Goal: Communication & Community: Answer question/provide support

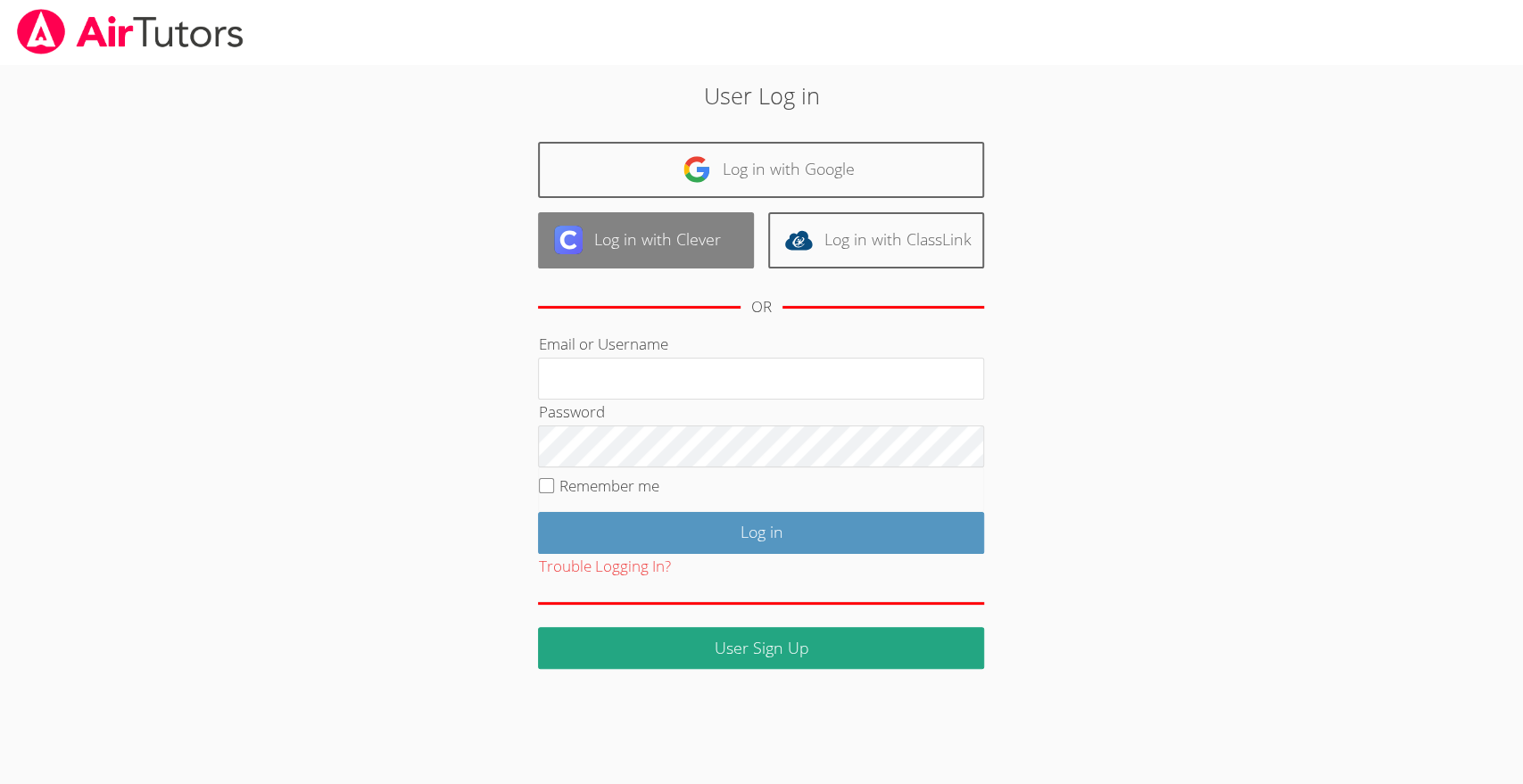
click at [636, 227] on link "Log in with Clever" at bounding box center [645, 240] width 215 height 56
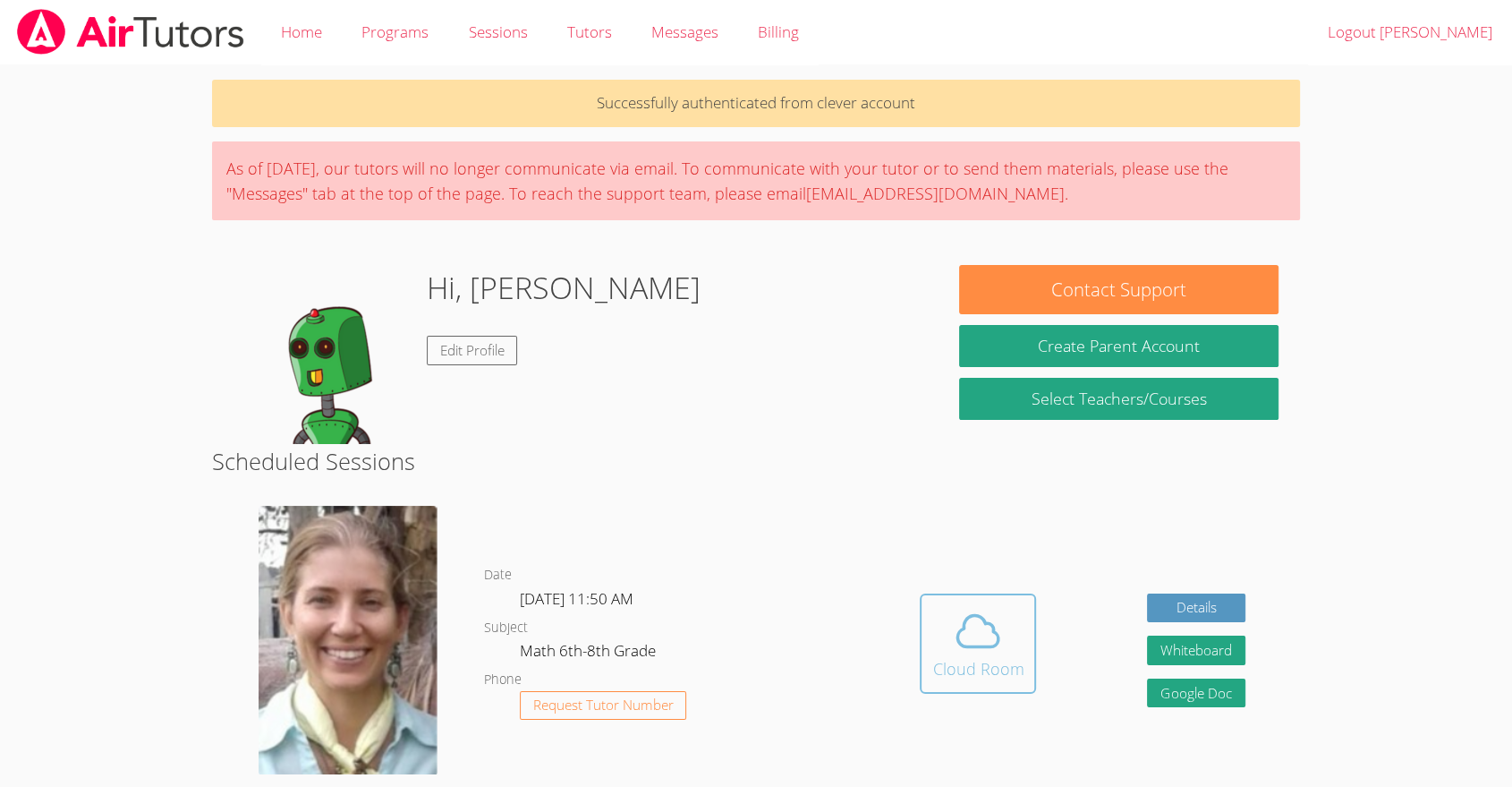
click at [946, 643] on span at bounding box center [978, 631] width 91 height 50
click at [970, 649] on icon at bounding box center [978, 631] width 50 height 50
click at [1181, 665] on button "Whiteboard" at bounding box center [1197, 651] width 99 height 30
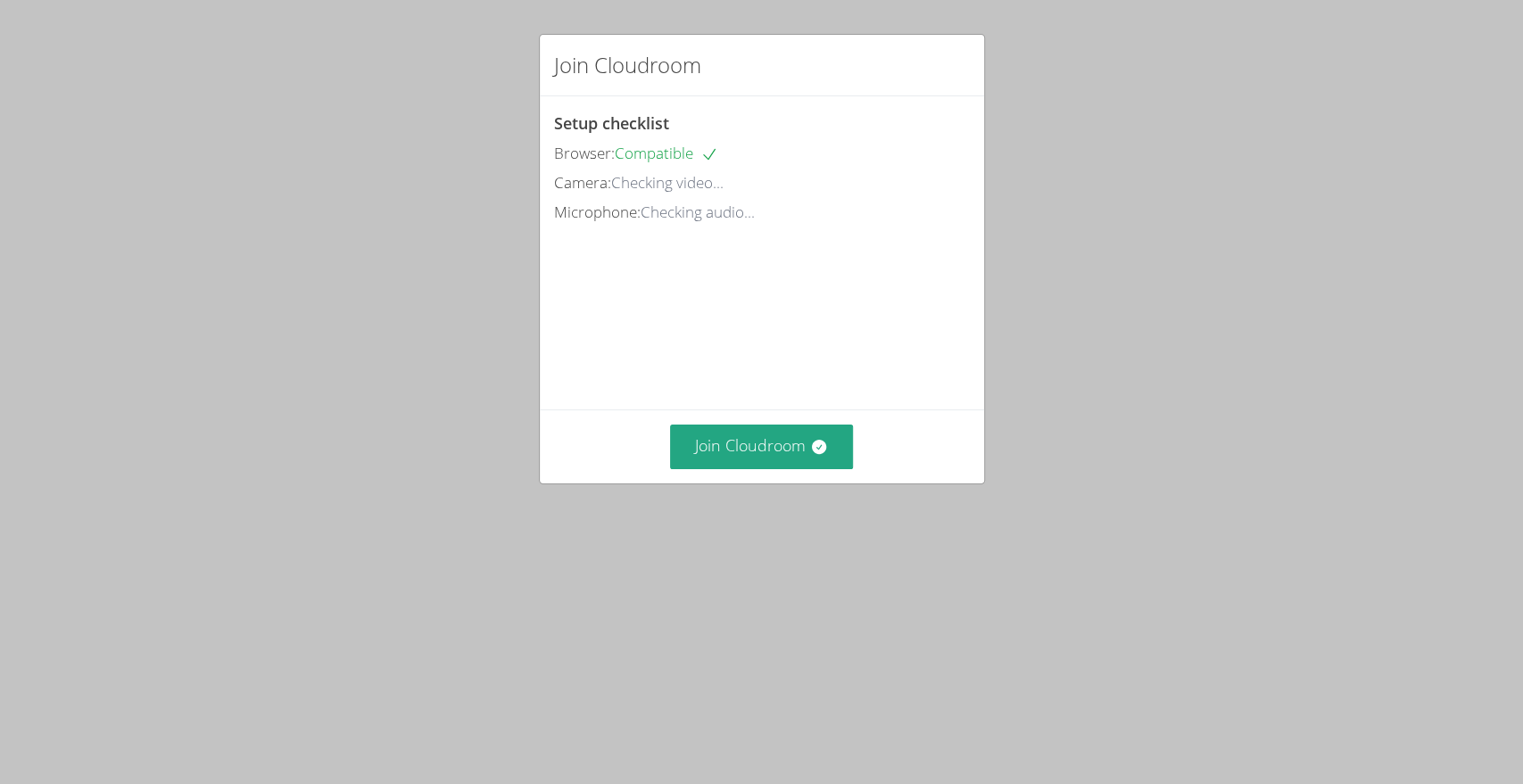
click at [5, 605] on div "Join Cloudroom Setup checklist Browser: Compatible Camera: Checking video... Mi…" at bounding box center [762, 392] width 1523 height 784
click at [818, 455] on icon at bounding box center [819, 447] width 18 height 18
click at [778, 468] on button "Join Cloudroom" at bounding box center [762, 447] width 183 height 43
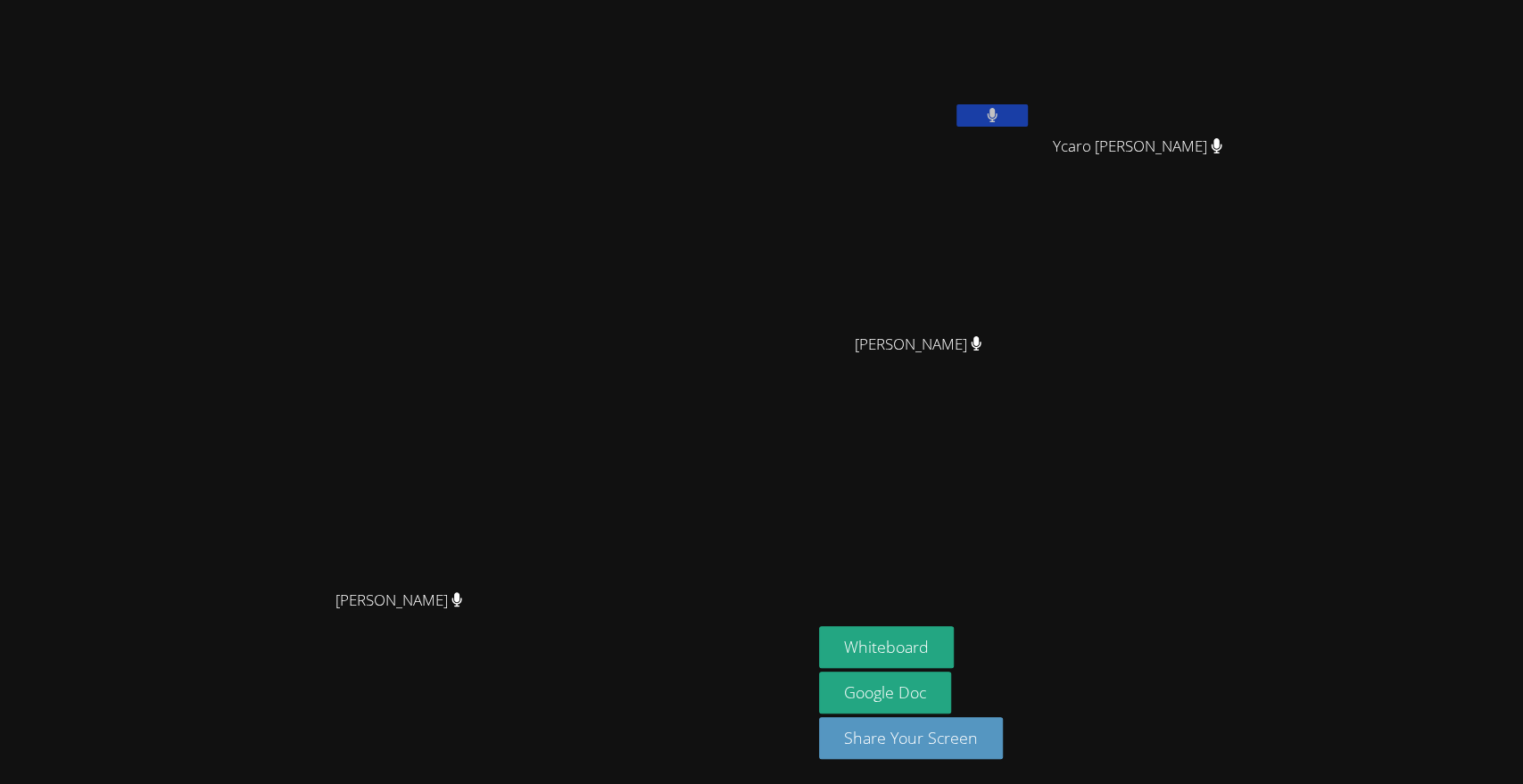
click at [1028, 110] on button at bounding box center [992, 115] width 72 height 23
click at [1001, 109] on icon at bounding box center [991, 115] width 19 height 15
click at [999, 112] on icon at bounding box center [993, 115] width 12 height 15
click at [1028, 120] on button at bounding box center [992, 115] width 72 height 23
drag, startPoint x: 1169, startPoint y: 120, endPoint x: 1153, endPoint y: 111, distance: 18.4
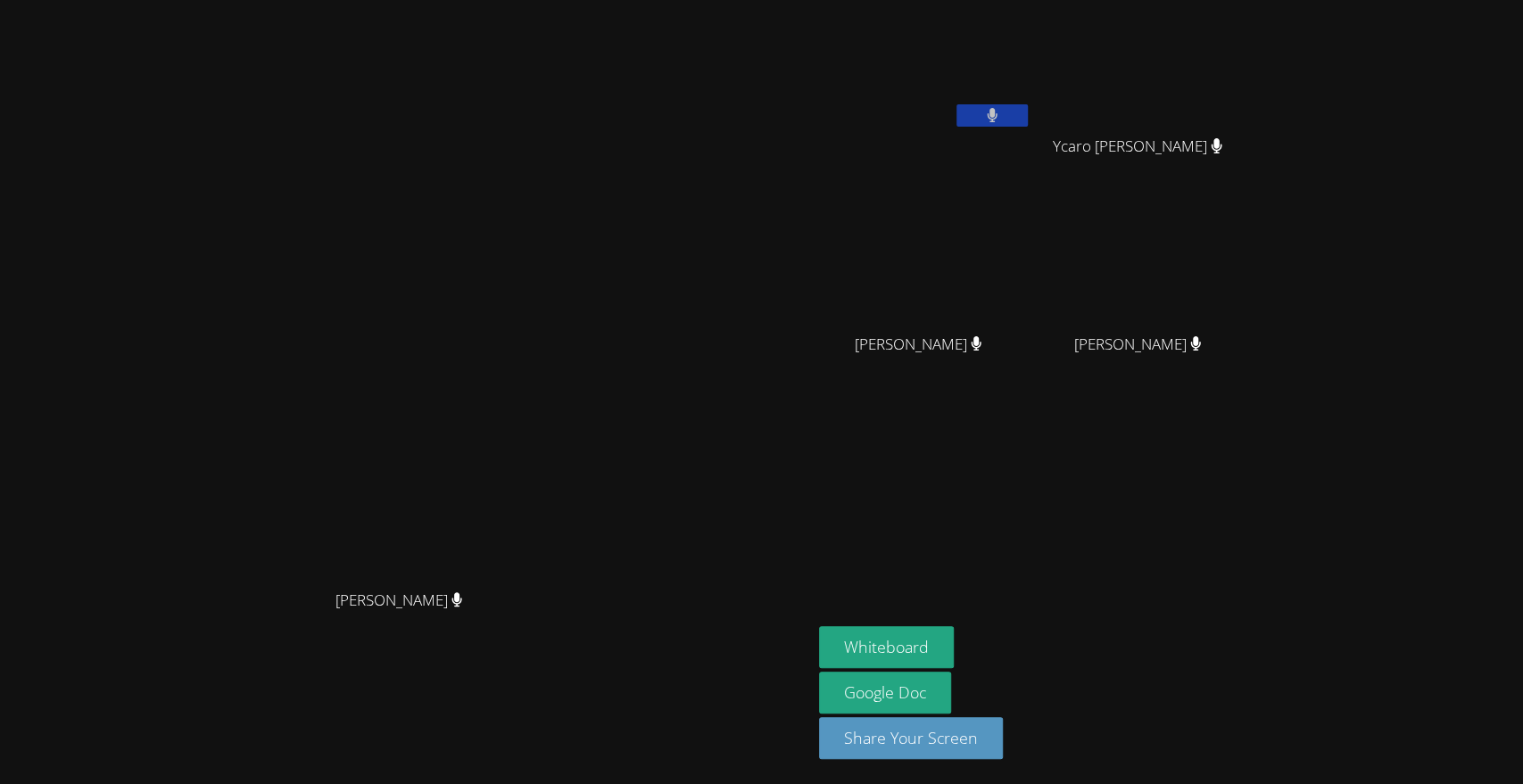
click at [999, 111] on icon at bounding box center [993, 115] width 12 height 15
click at [5, 404] on main "Diana Andrade Diana Andrade" at bounding box center [405, 392] width 812 height 784
click at [5, 414] on main "Diana Andrade Diana Andrade" at bounding box center [405, 392] width 812 height 784
click at [5, 400] on main "Diana Andrade Diana Andrade" at bounding box center [405, 392] width 812 height 784
click at [5, 399] on main "Diana Andrade Diana Andrade" at bounding box center [405, 392] width 812 height 784
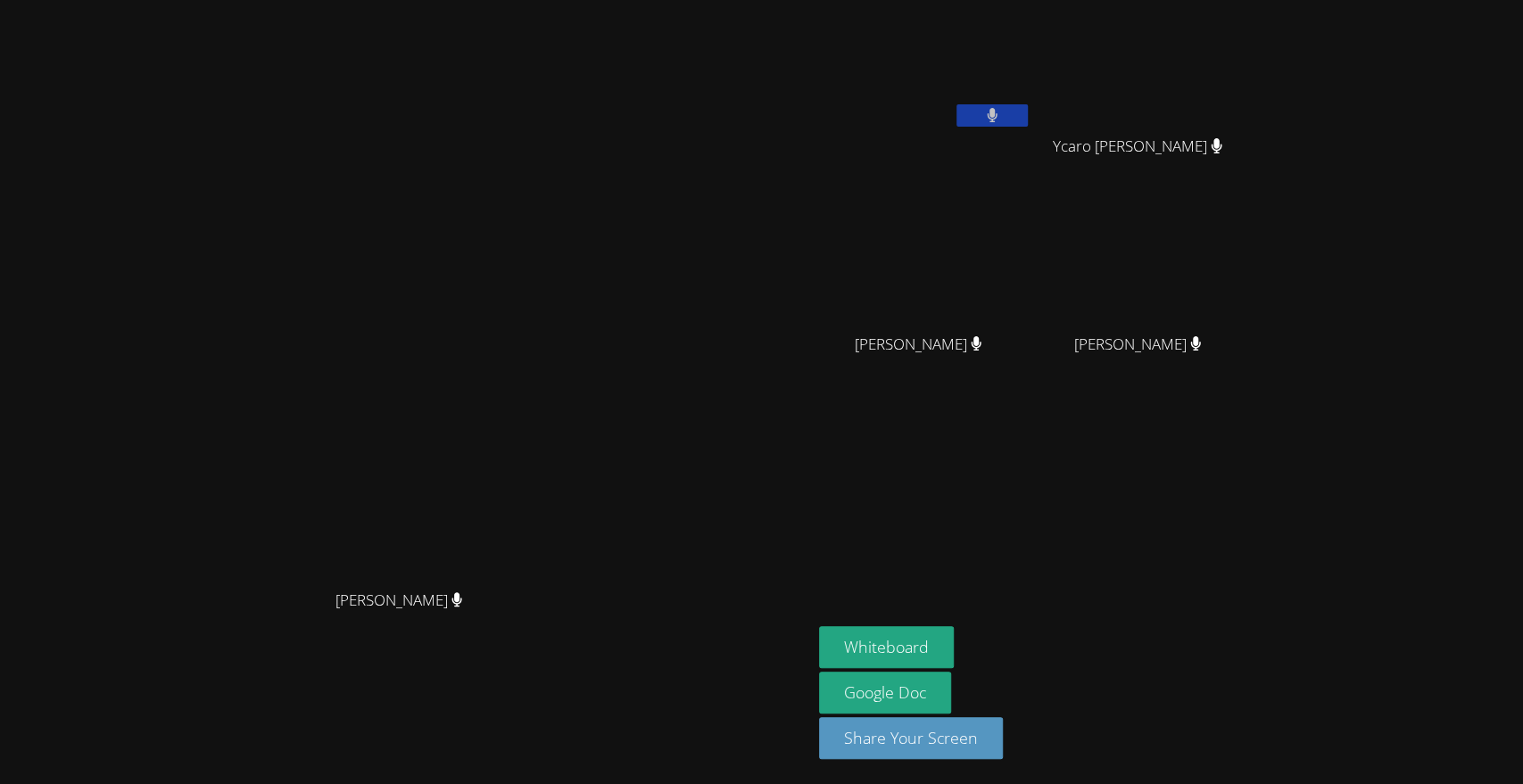
click at [5, 426] on main "Diana Andrade Diana Andrade" at bounding box center [405, 392] width 812 height 784
click at [1028, 108] on button at bounding box center [992, 115] width 72 height 23
click at [1001, 112] on icon at bounding box center [991, 115] width 19 height 15
click at [999, 112] on icon at bounding box center [993, 115] width 12 height 15
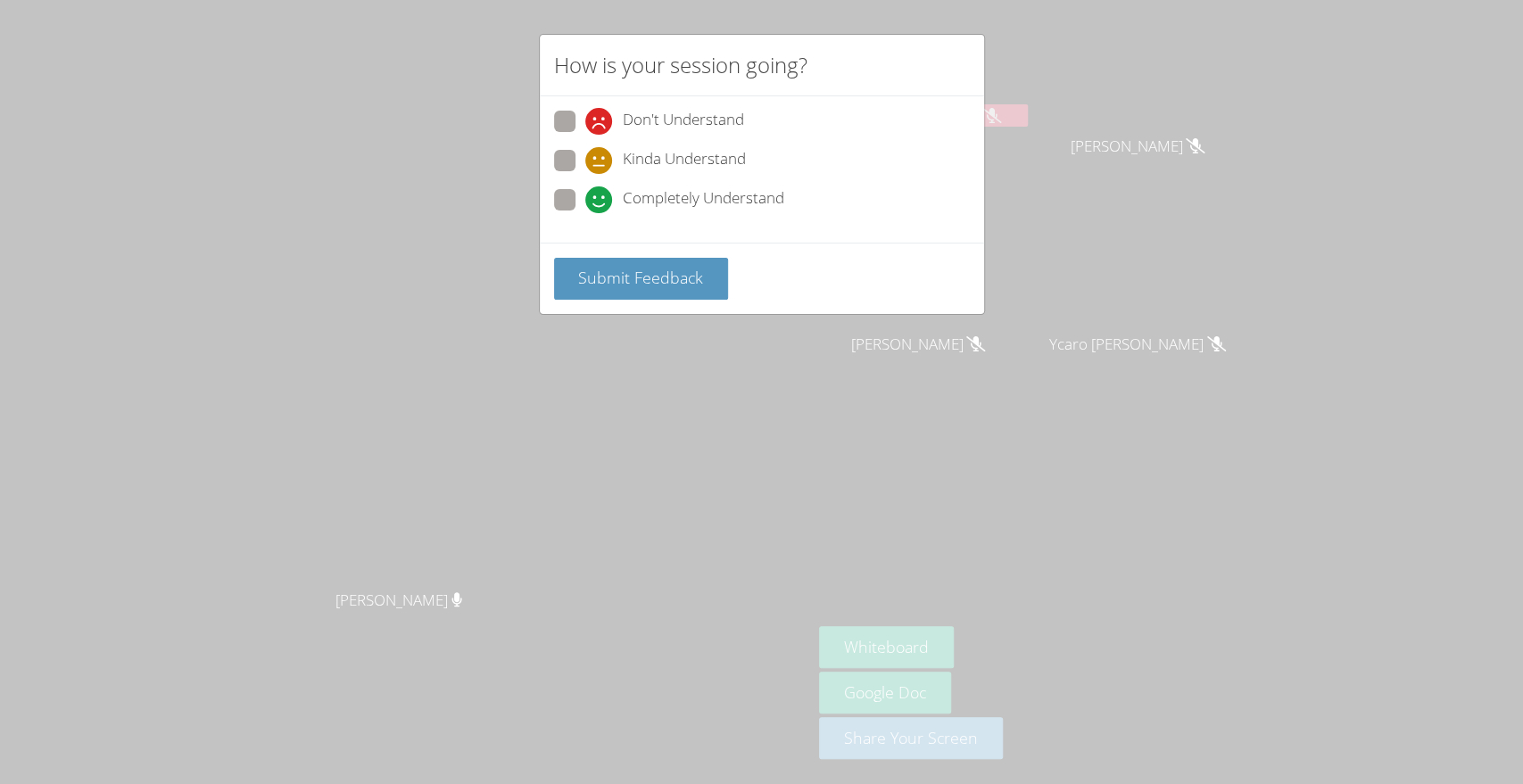
click at [585, 135] on span at bounding box center [585, 135] width 0 height 0
click at [585, 119] on input "Don't Understand" at bounding box center [592, 117] width 15 height 15
radio input "true"
click at [650, 264] on button "Submit Feedback" at bounding box center [641, 278] width 175 height 42
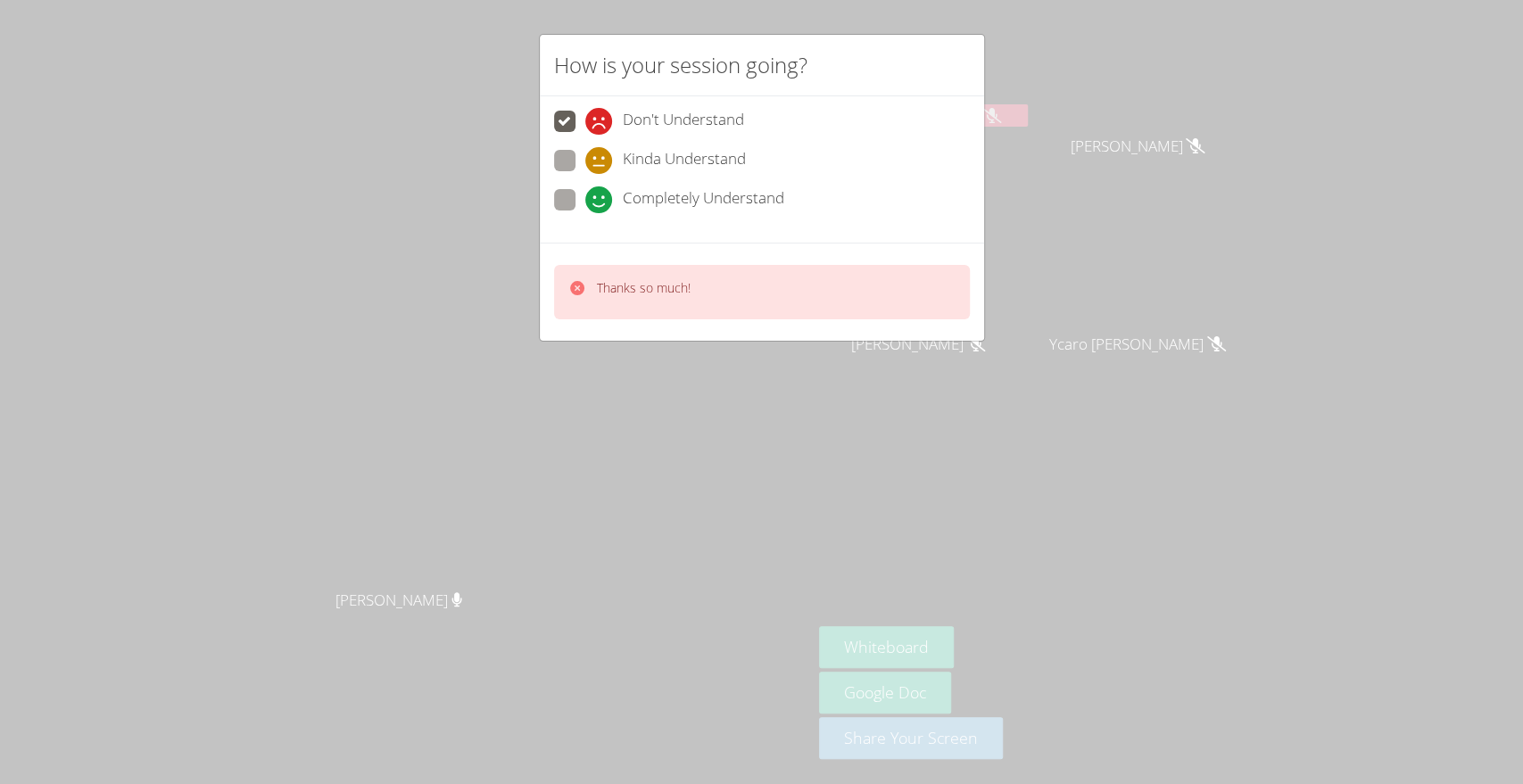
click at [885, 441] on div "How is your session going? Don't Understand Kinda Understand Completely Underst…" at bounding box center [762, 392] width 1523 height 784
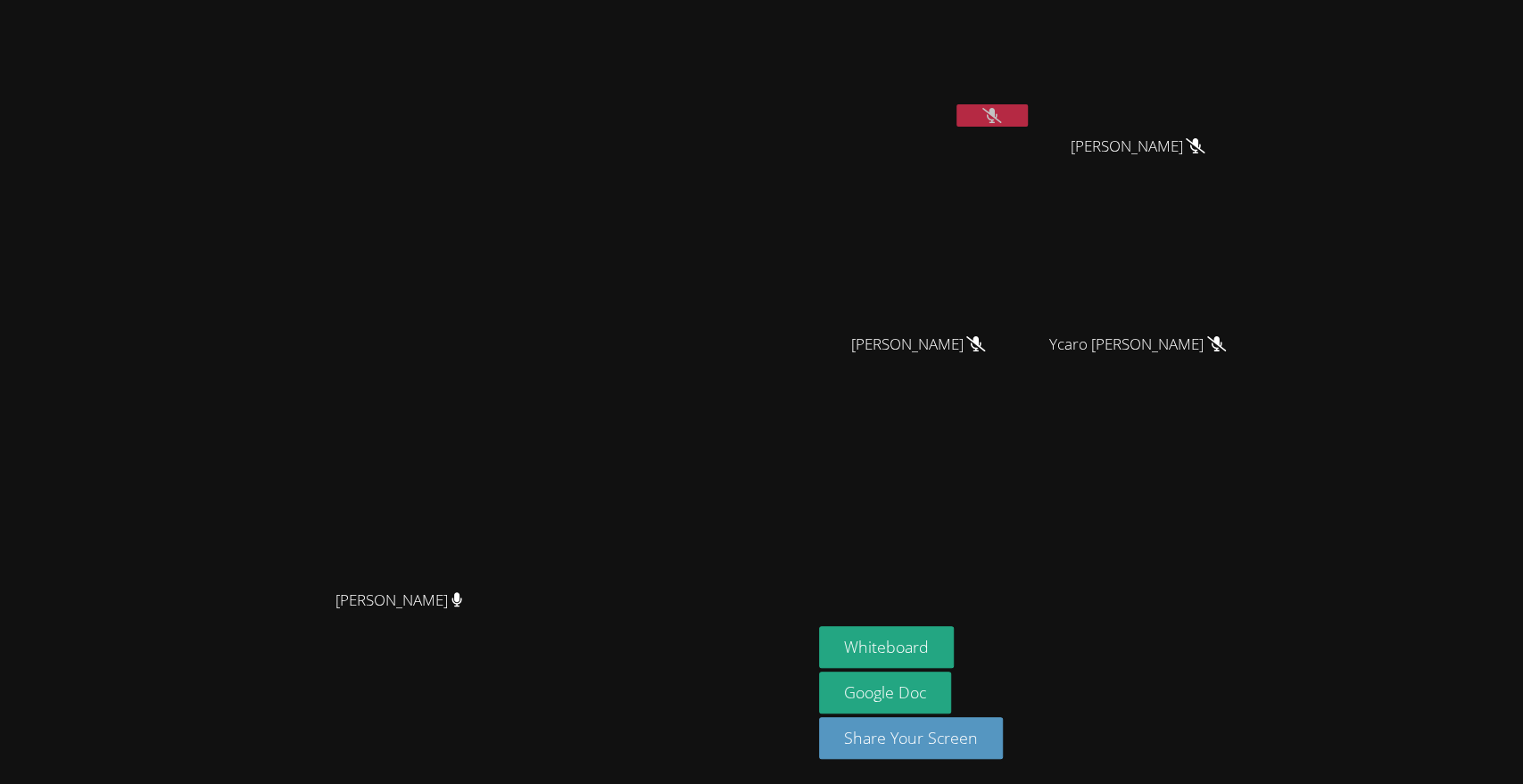
click at [1001, 111] on icon at bounding box center [991, 115] width 19 height 15
click at [1028, 122] on button at bounding box center [992, 115] width 72 height 23
